Goal: Task Accomplishment & Management: Complete application form

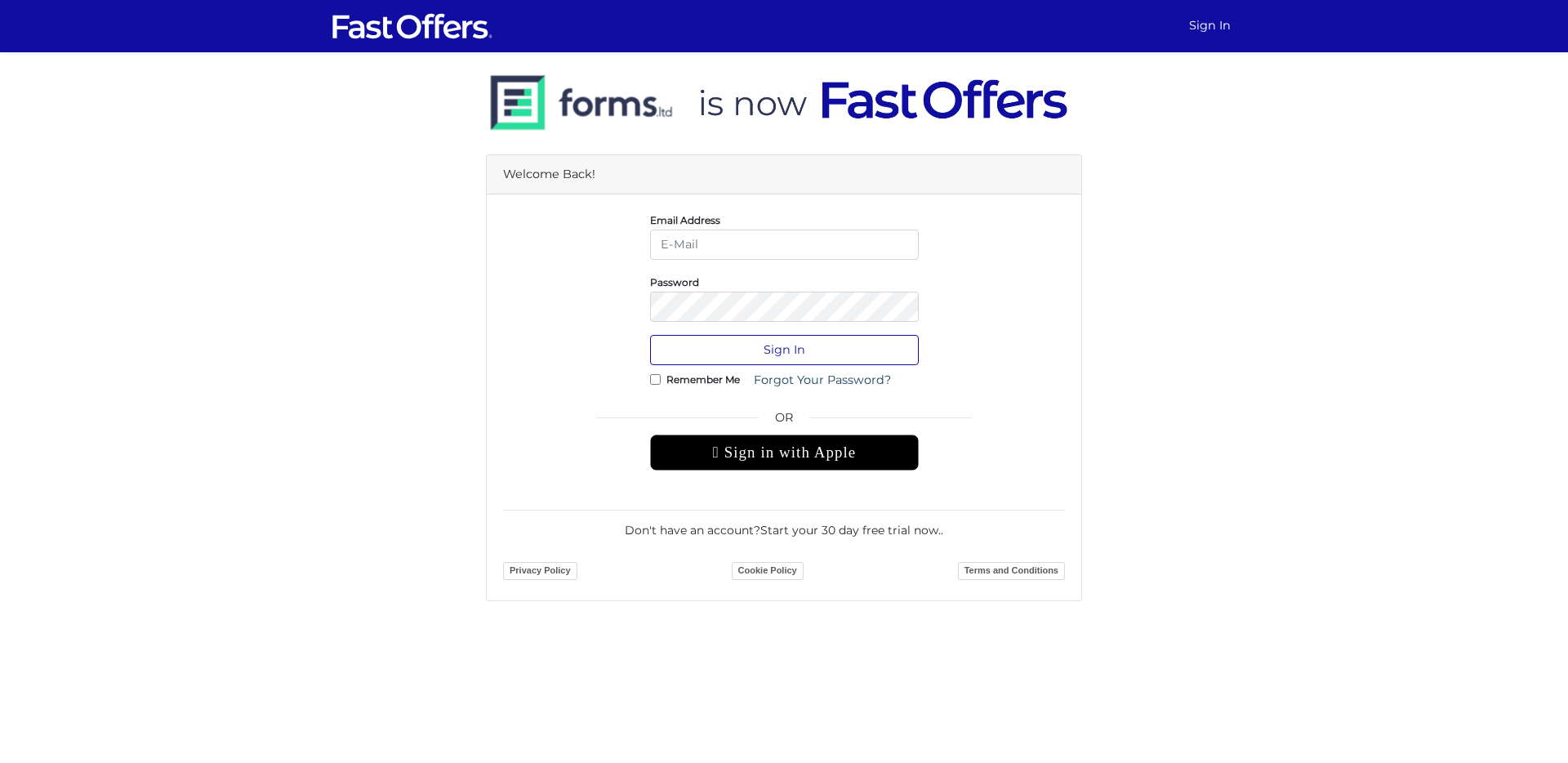
type input "andrewa@condos.ca"
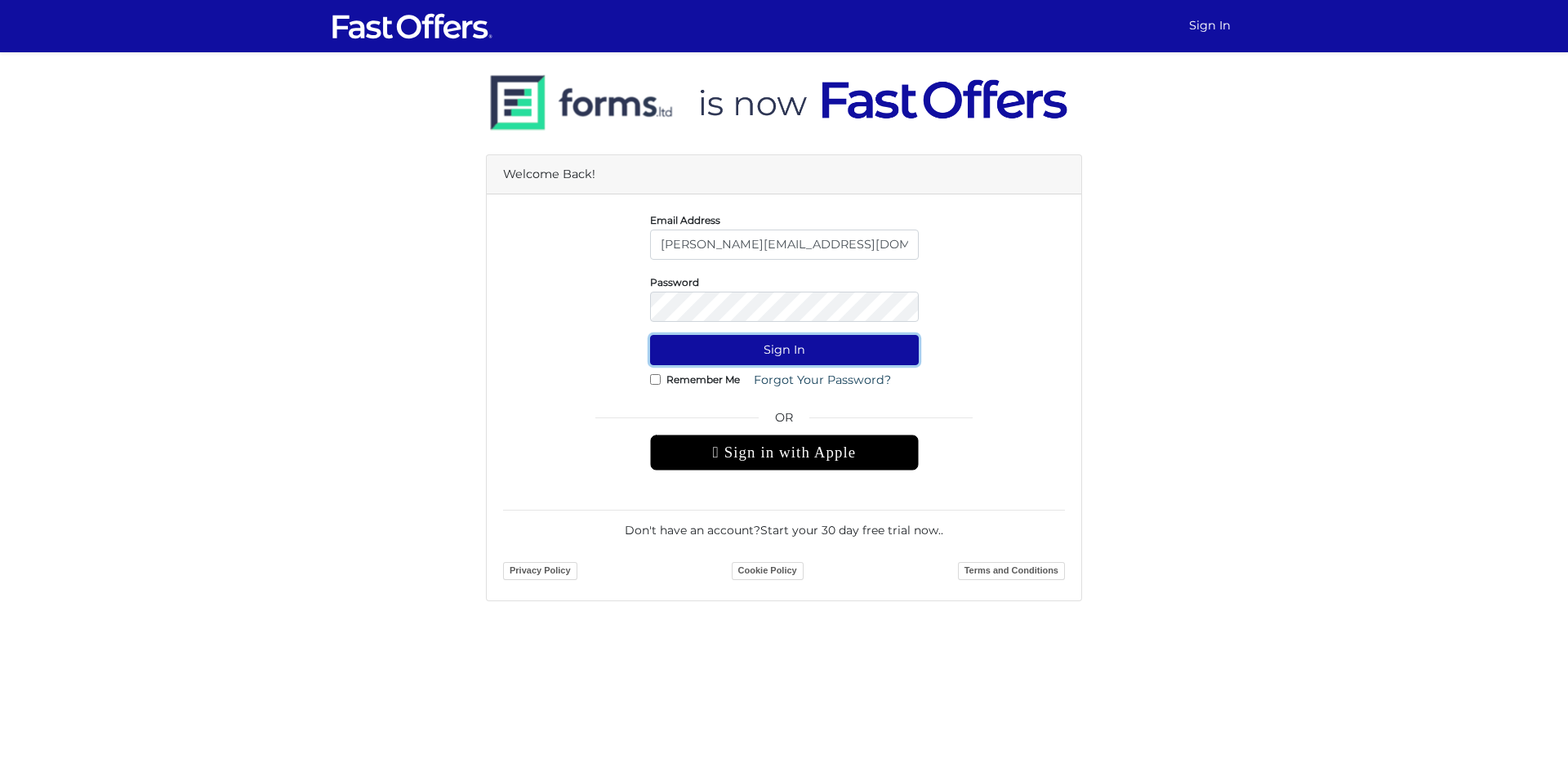
click at [743, 349] on button "Sign In" at bounding box center [784, 350] width 268 height 30
